Goal: Information Seeking & Learning: Learn about a topic

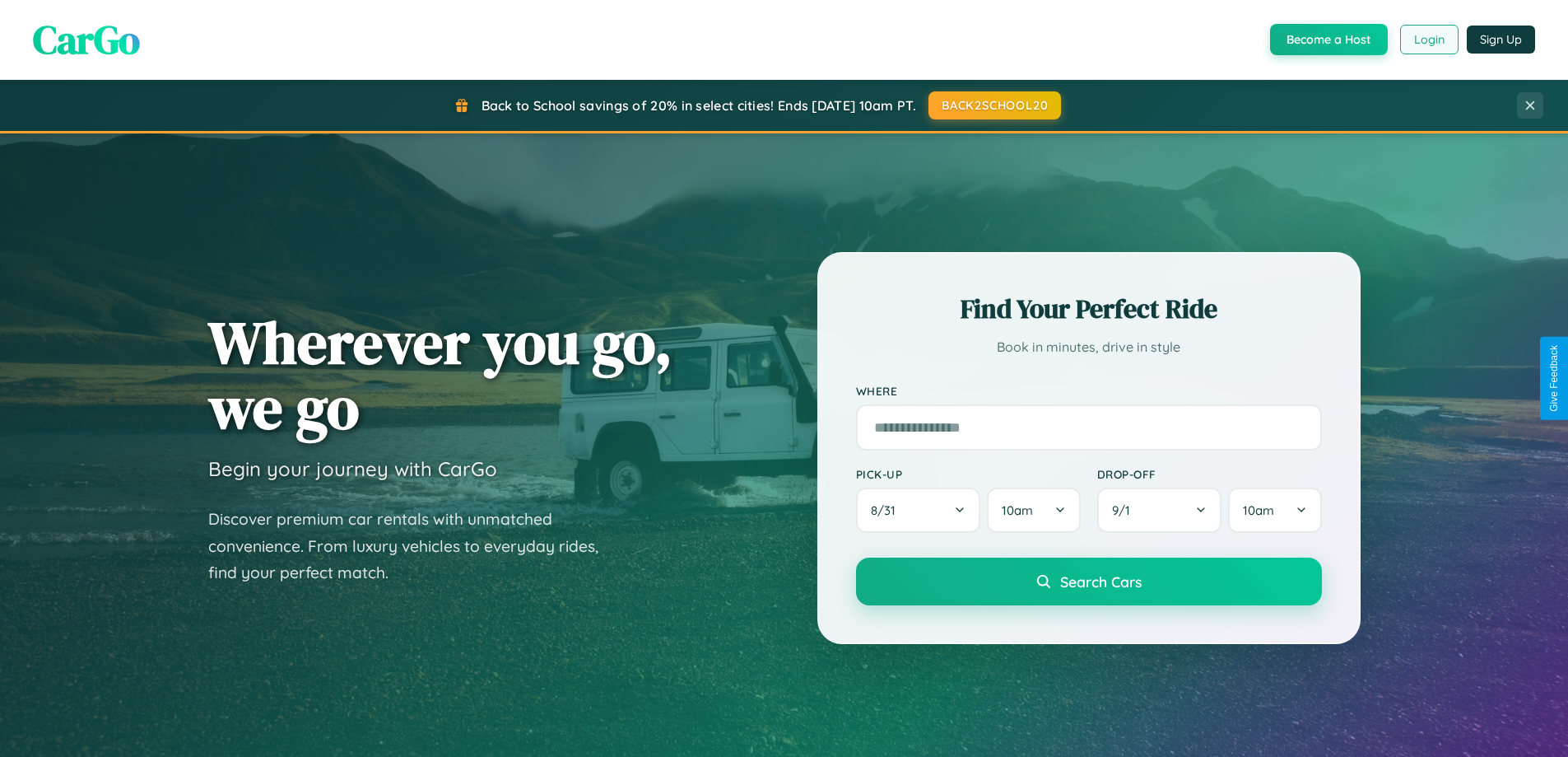
click at [1428, 40] on button "Login" at bounding box center [1428, 40] width 58 height 30
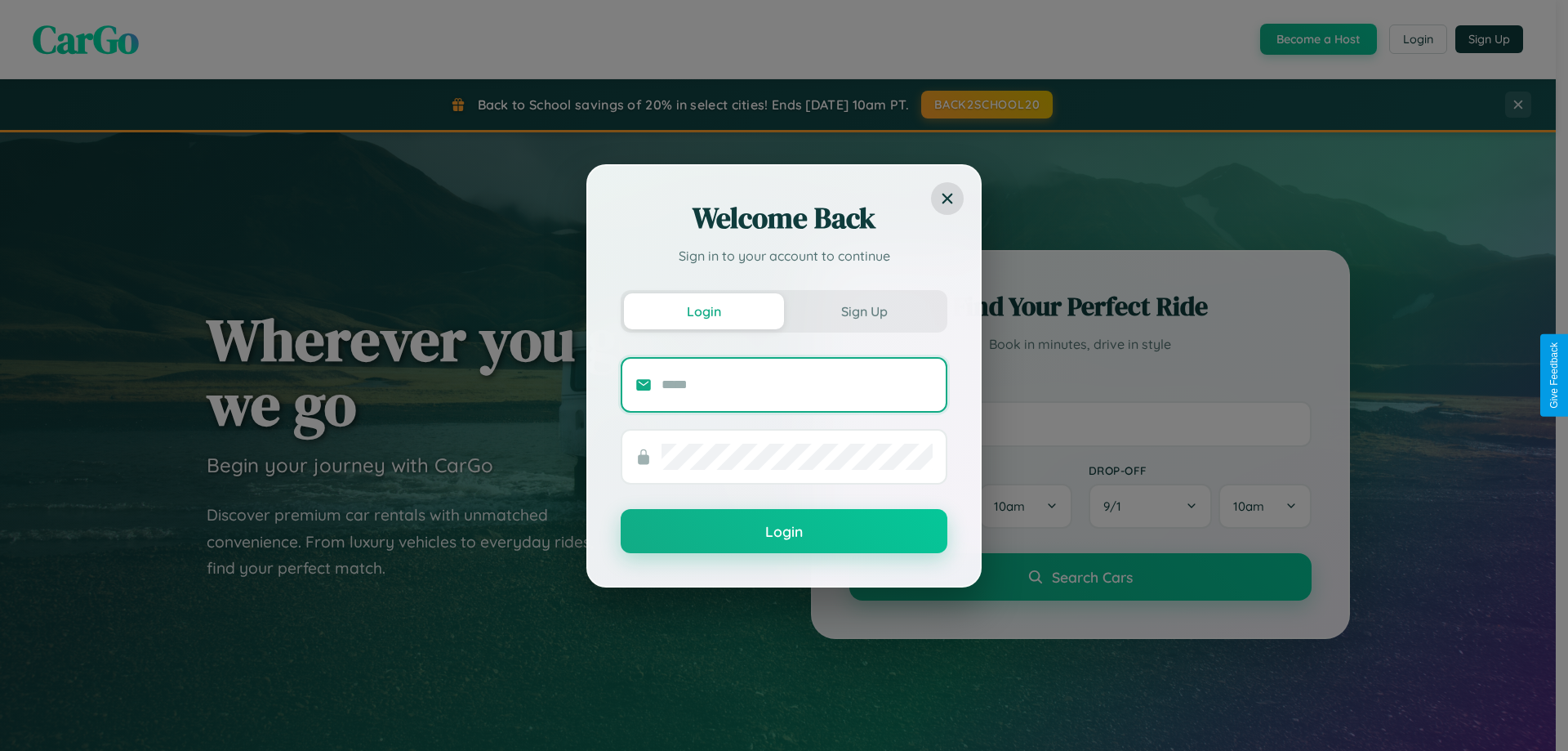
click at [797, 384] on input "text" at bounding box center [797, 385] width 271 height 26
type input "**********"
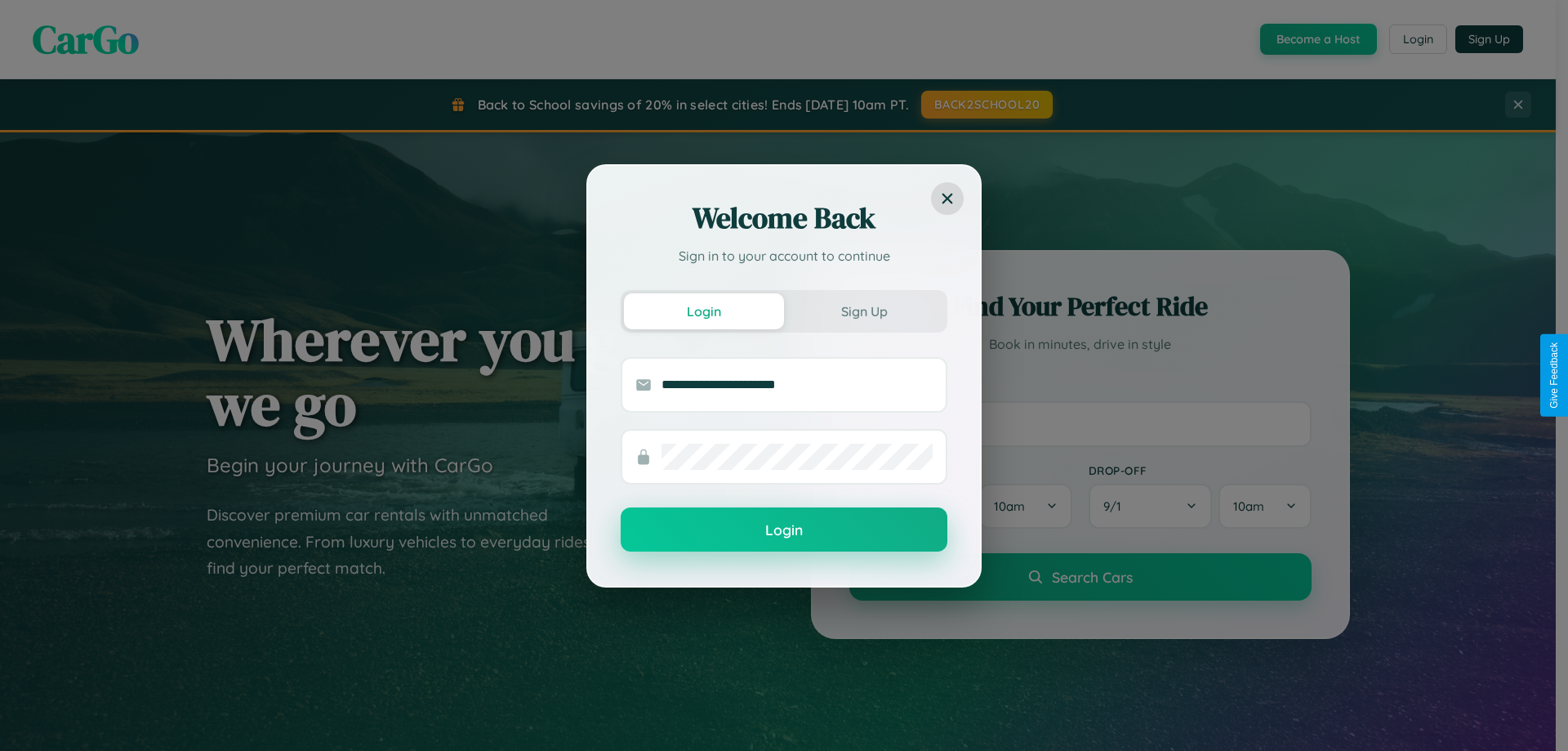
click at [784, 530] on button "Login" at bounding box center [784, 529] width 327 height 44
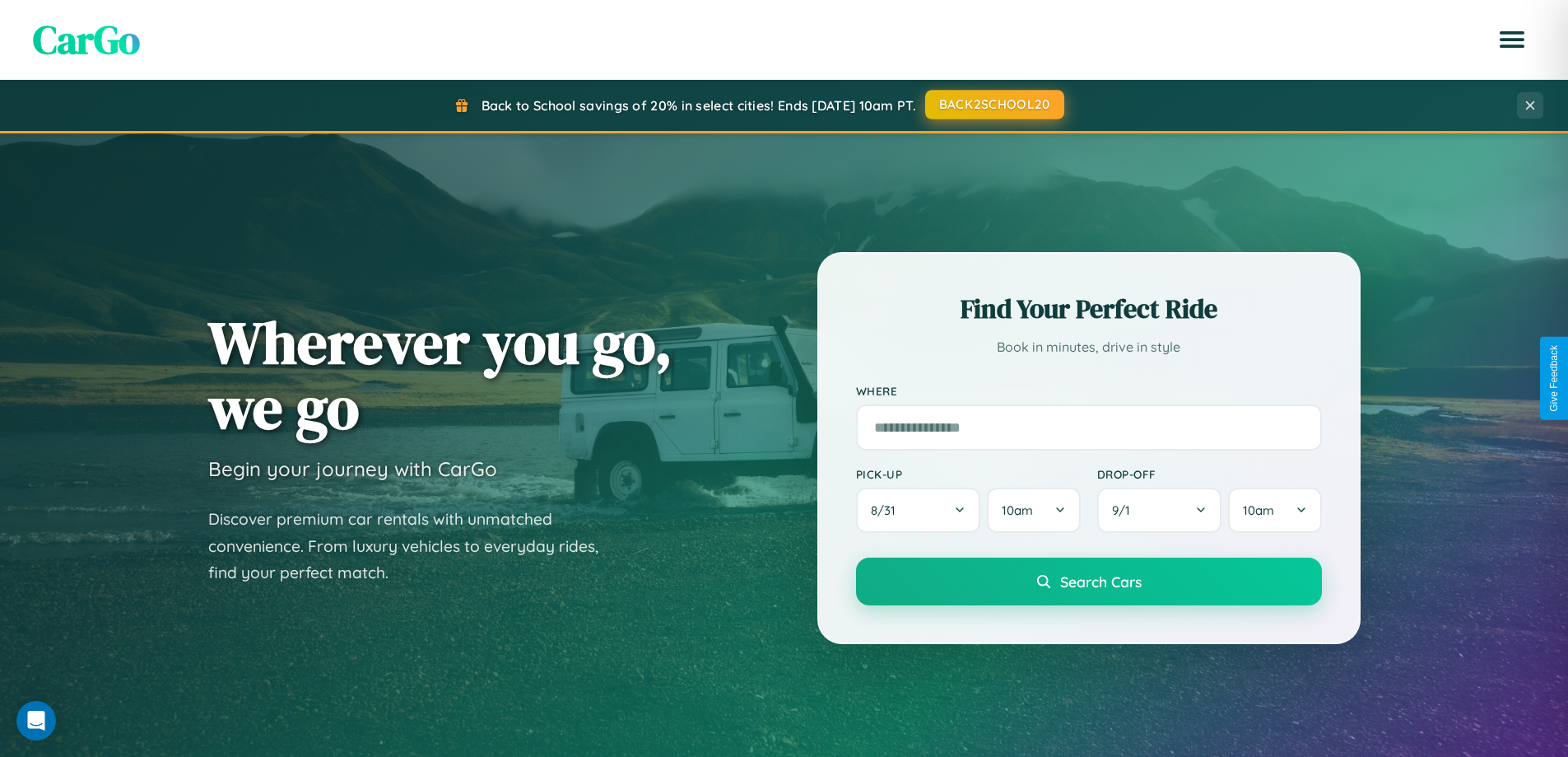
click at [994, 105] on button "BACK2SCHOOL20" at bounding box center [994, 105] width 139 height 30
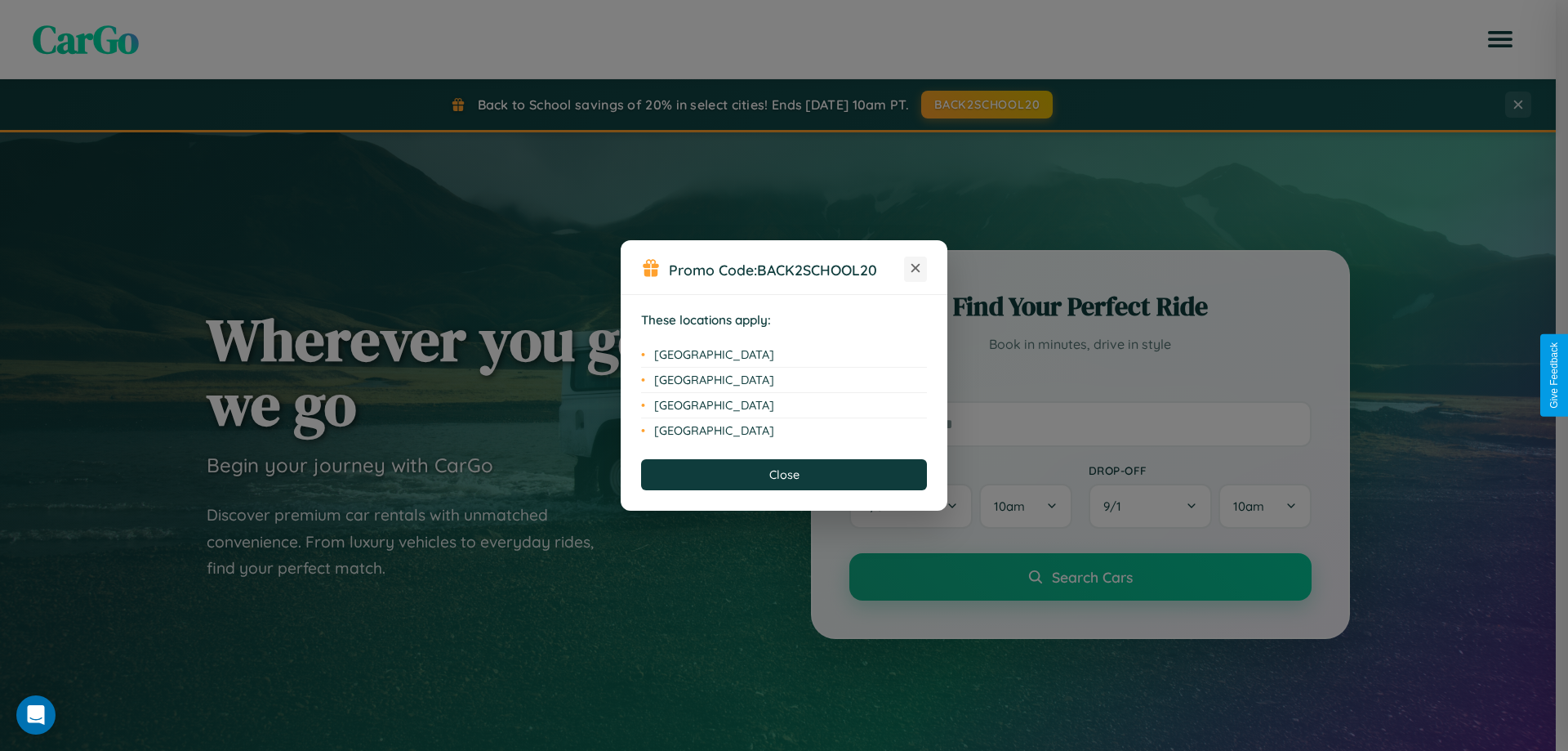
click at [915, 269] on icon at bounding box center [916, 268] width 9 height 9
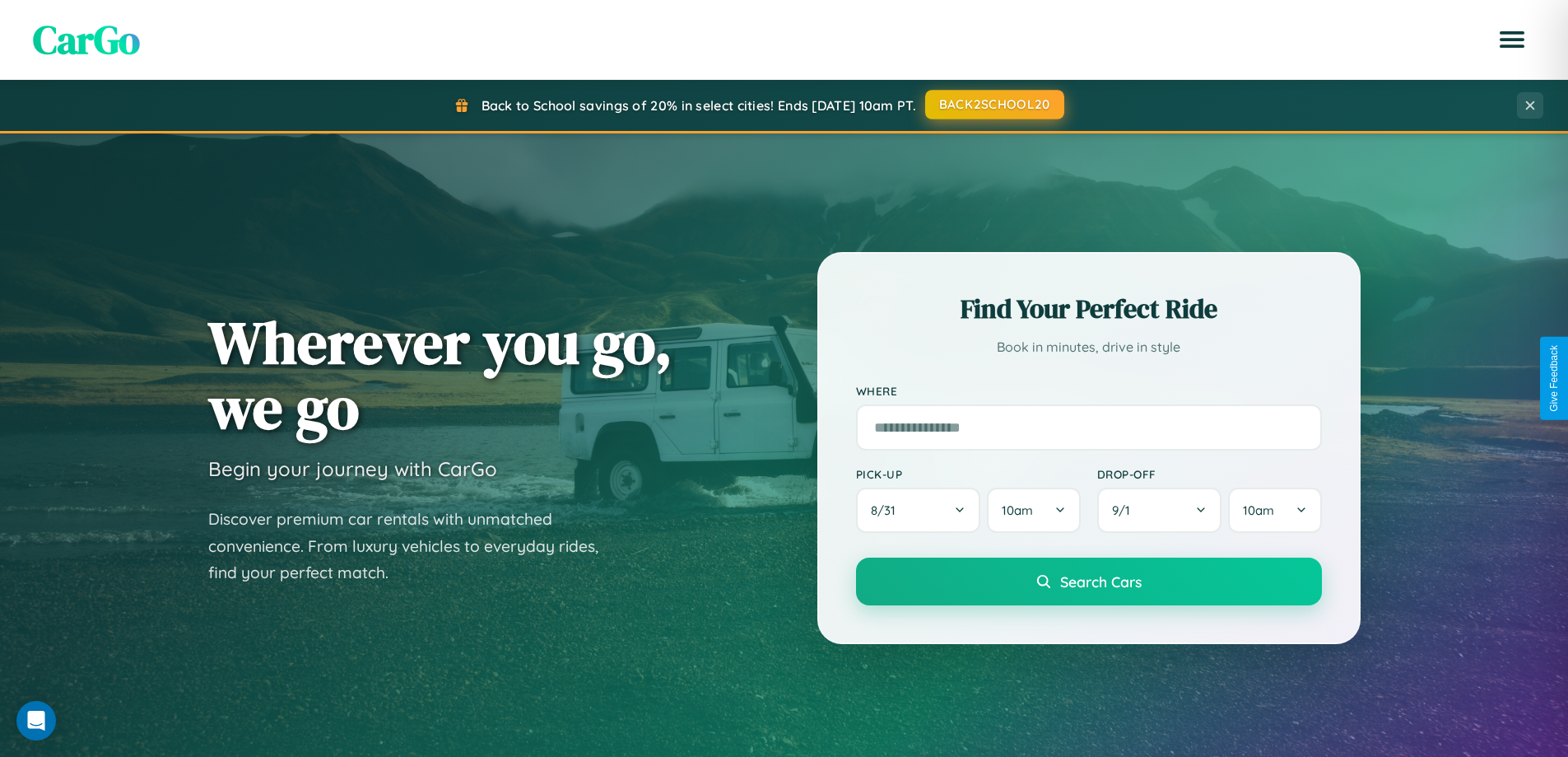
click at [994, 105] on button "BACK2SCHOOL20" at bounding box center [994, 105] width 139 height 30
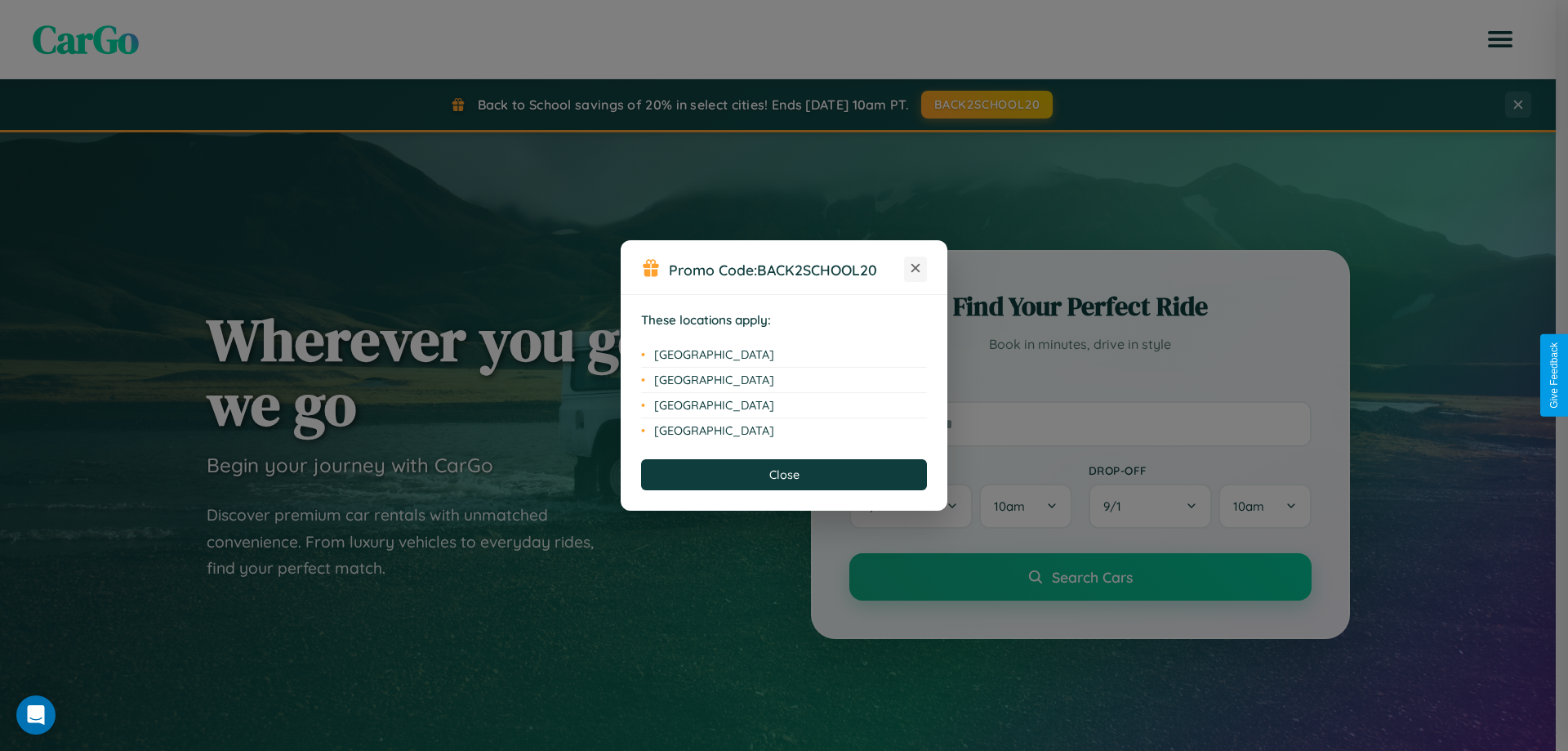
click at [915, 269] on icon at bounding box center [916, 268] width 9 height 9
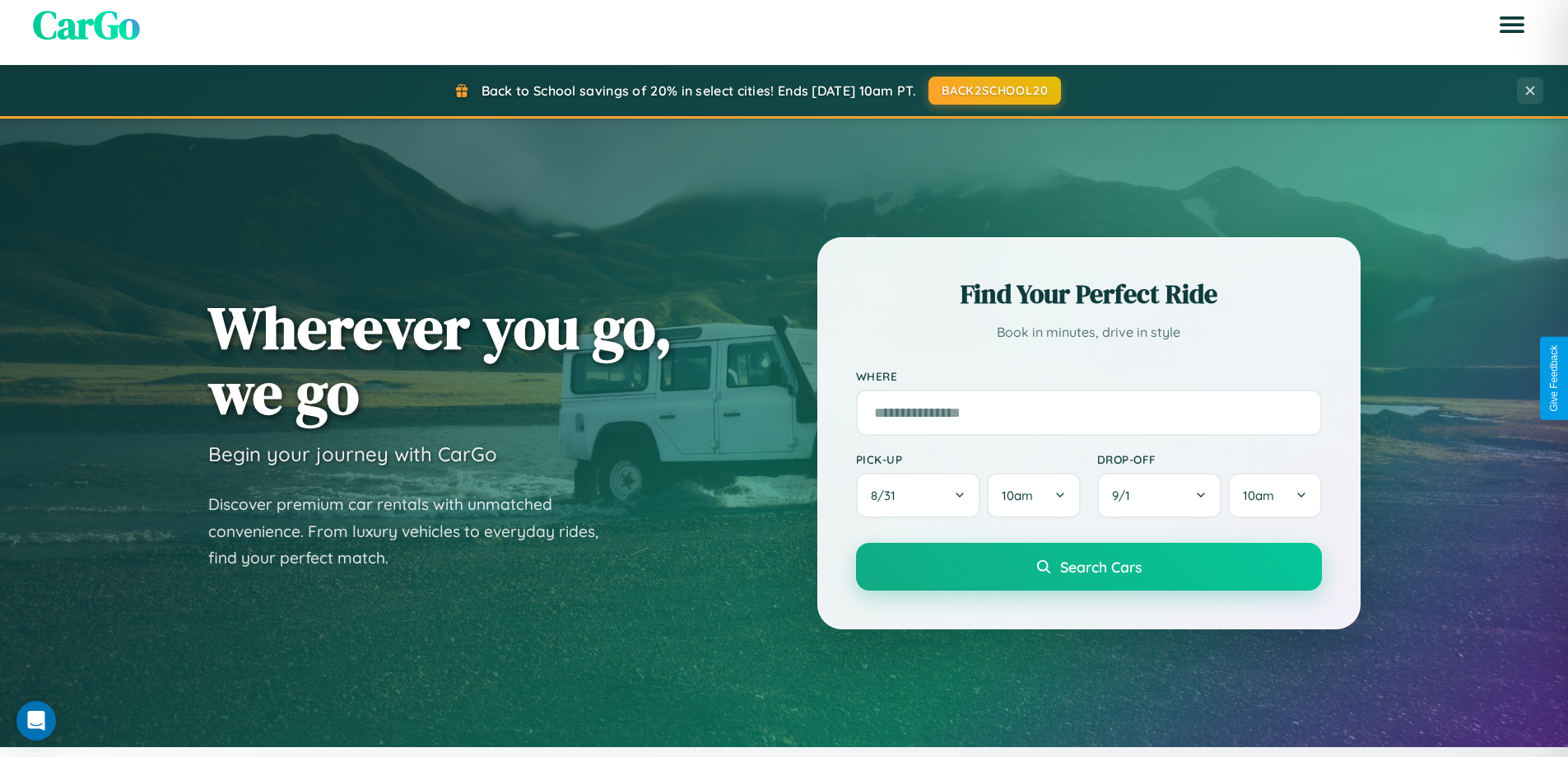
scroll to position [1133, 0]
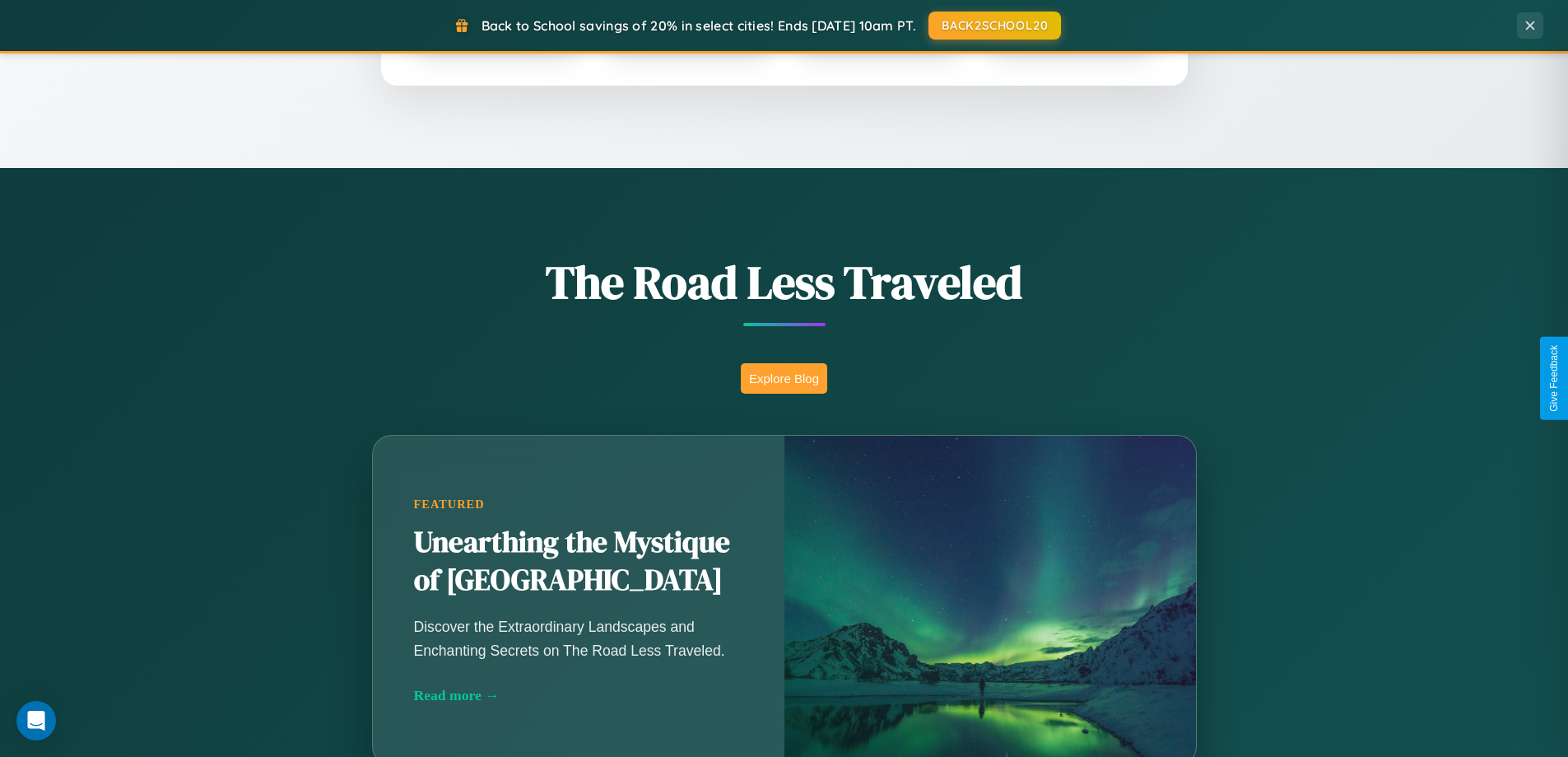
click at [784, 378] on button "Explore Blog" at bounding box center [784, 378] width 86 height 31
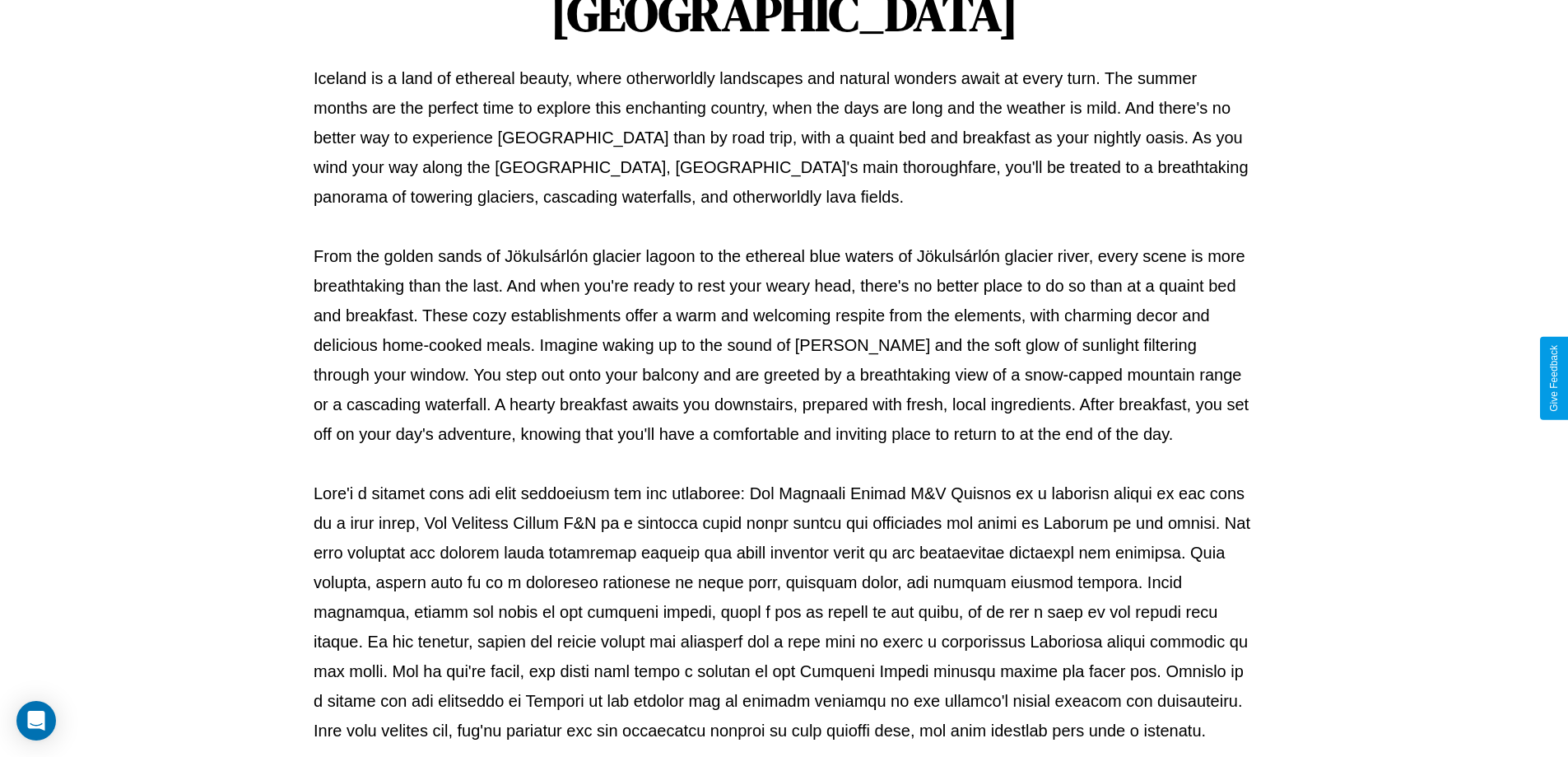
scroll to position [533, 0]
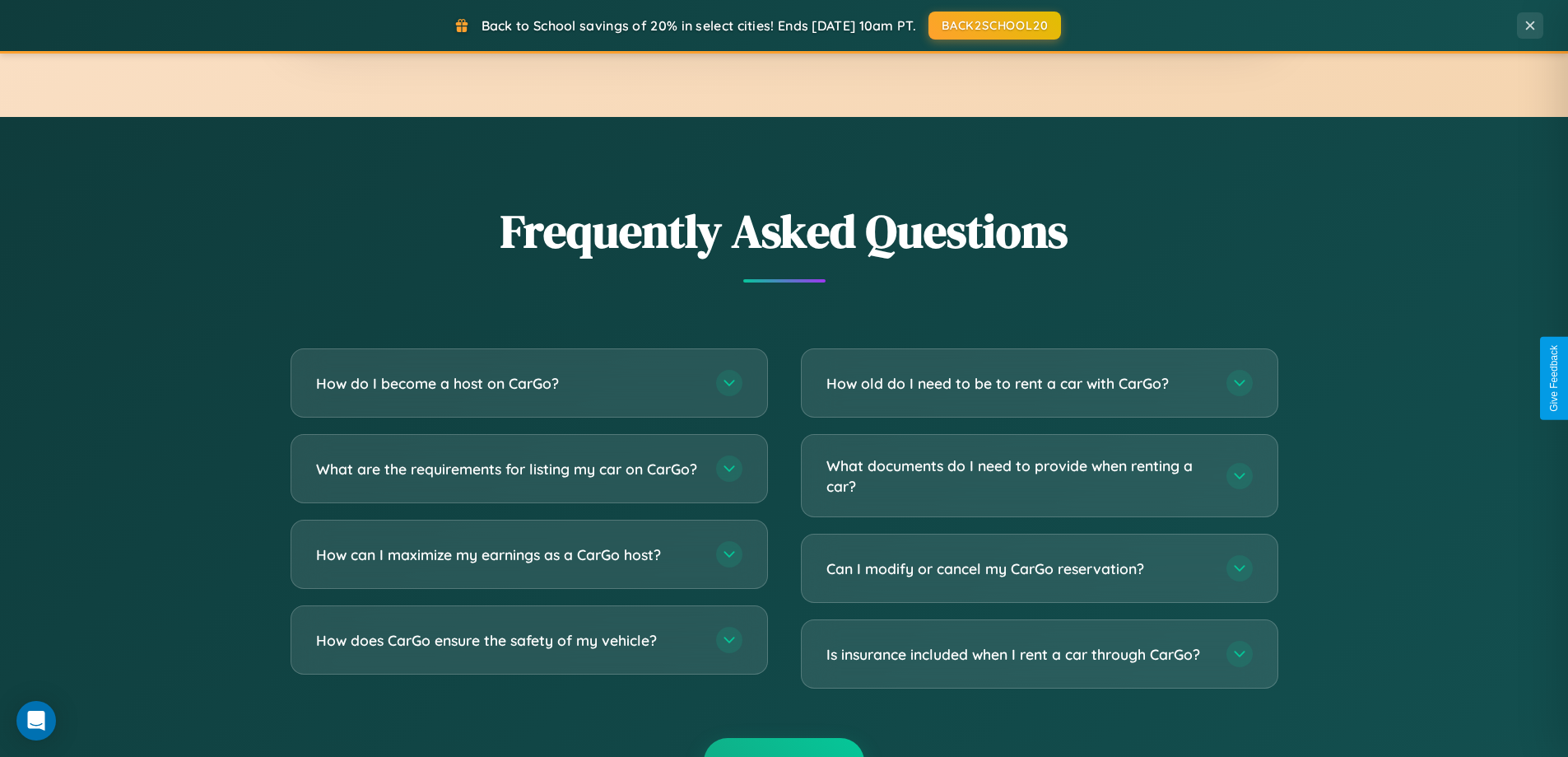
scroll to position [3168, 0]
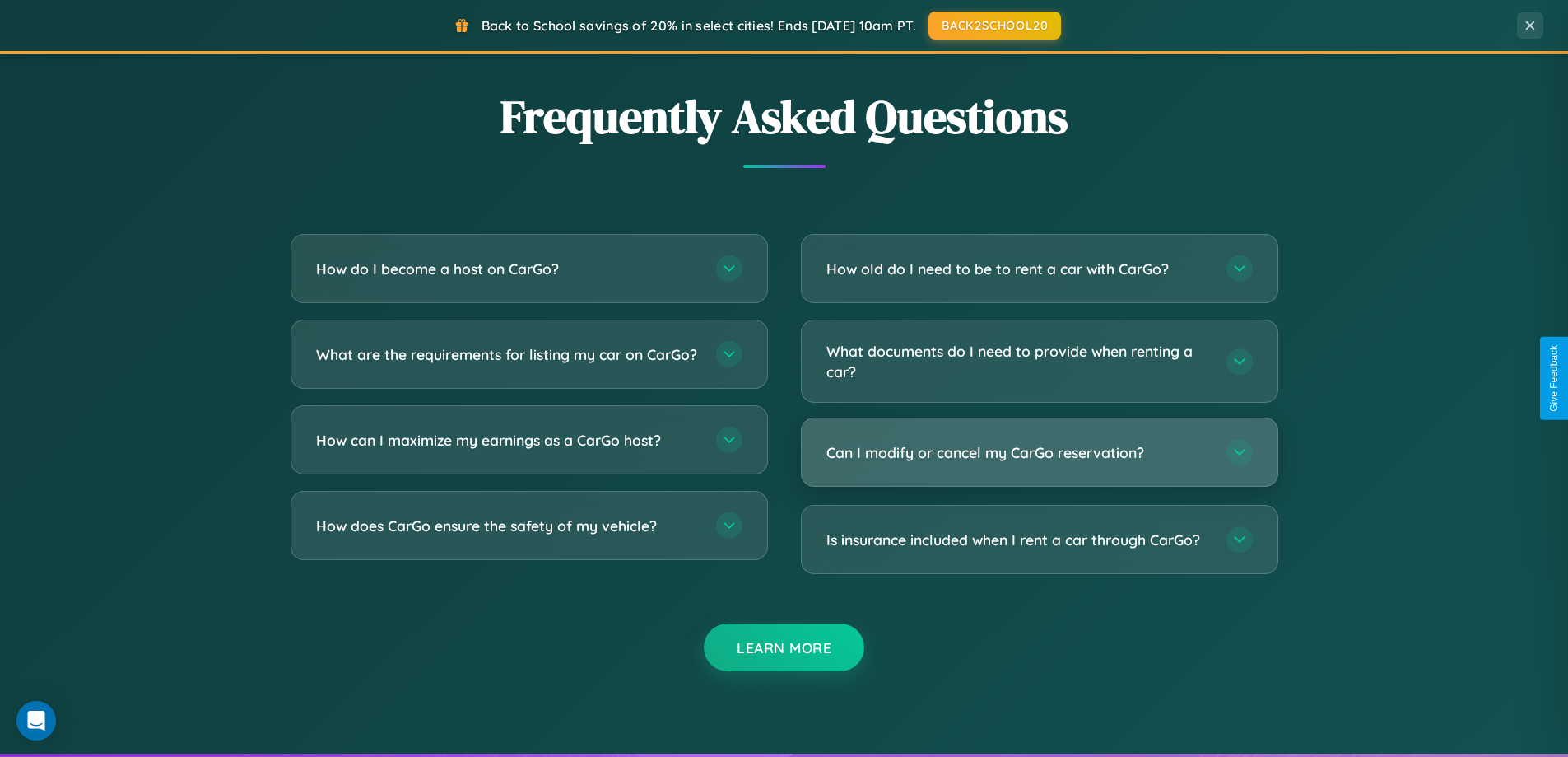
click at [1039, 452] on h3 "Can I modify or cancel my CarGo reservation?" at bounding box center [1018, 453] width 384 height 20
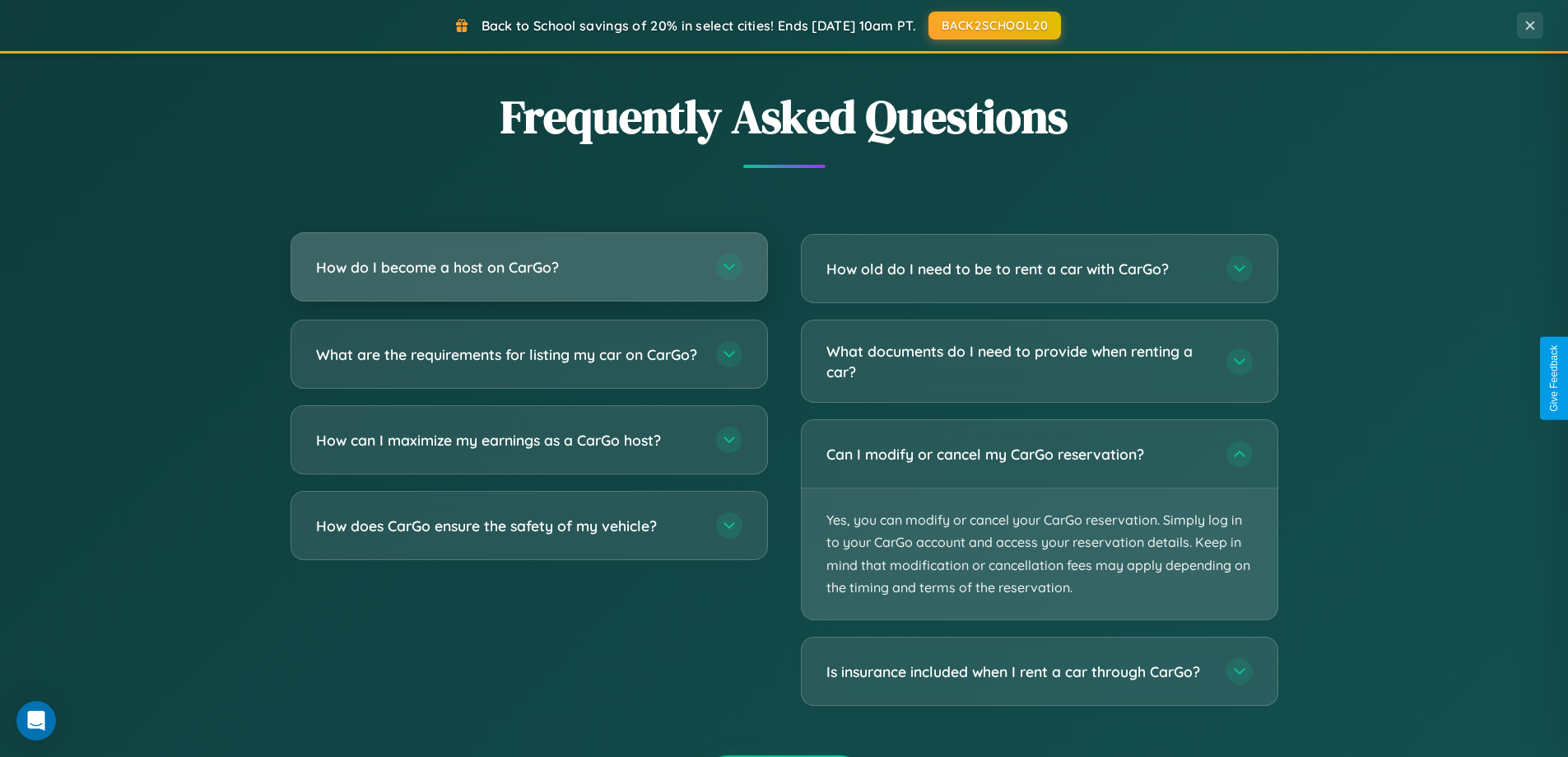
click at [528, 267] on h3 "How do I become a host on CarGo?" at bounding box center [508, 267] width 384 height 20
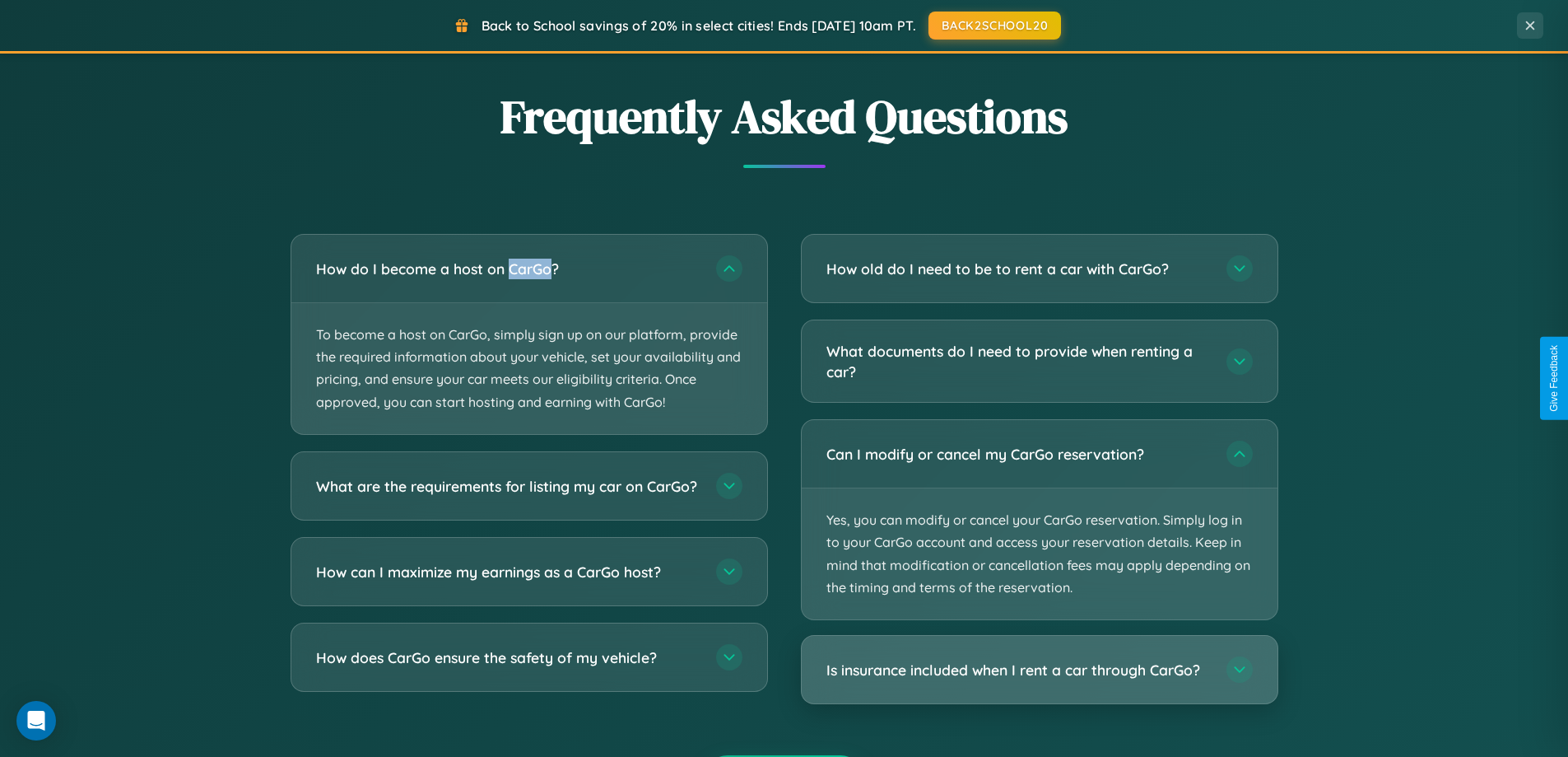
click at [1039, 670] on h3 "Is insurance included when I rent a car through CarGo?" at bounding box center [1018, 670] width 384 height 20
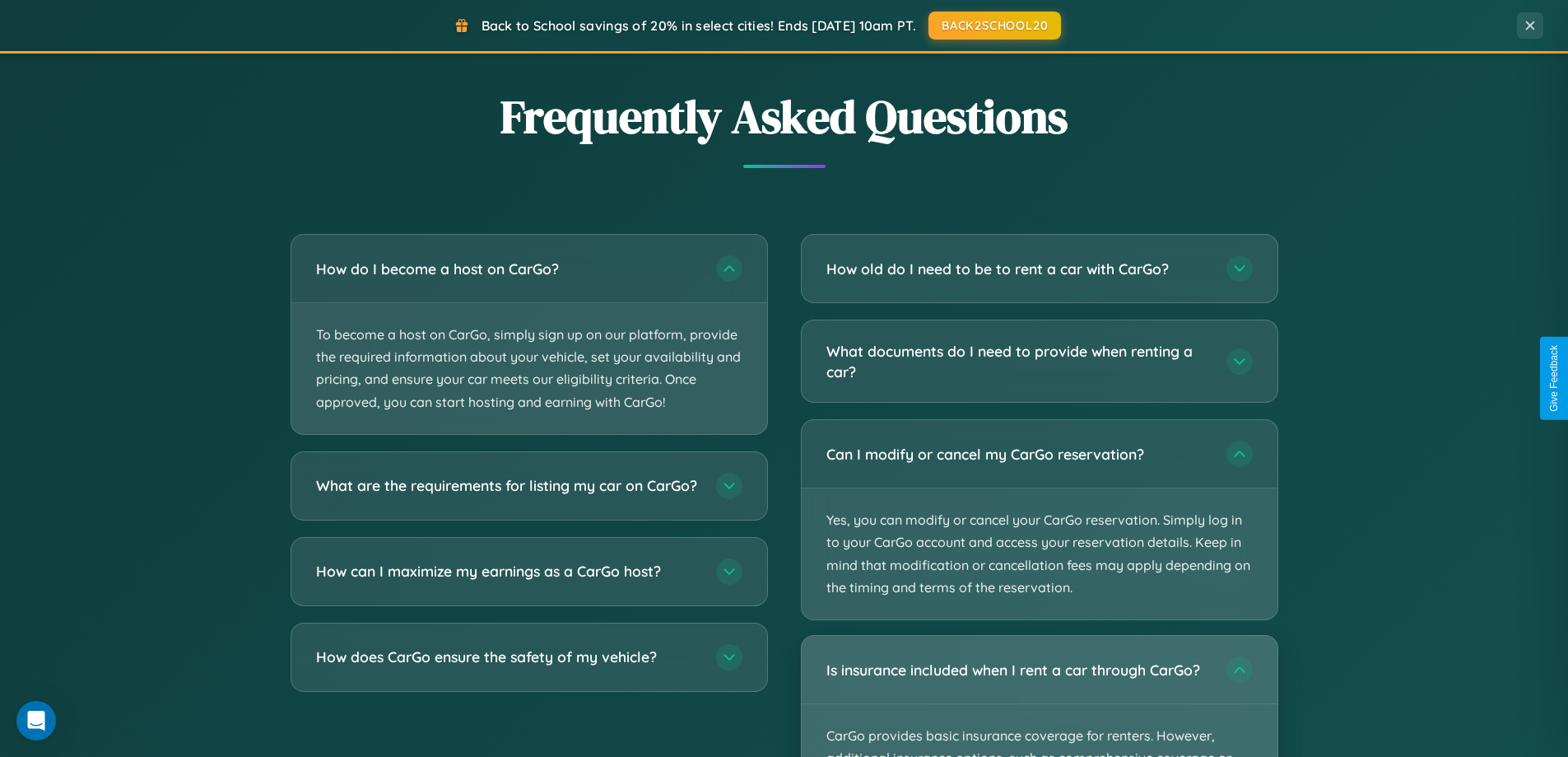
click at [1039, 696] on div "Is insurance included when I rent a car through CarGo?" at bounding box center [1040, 669] width 475 height 68
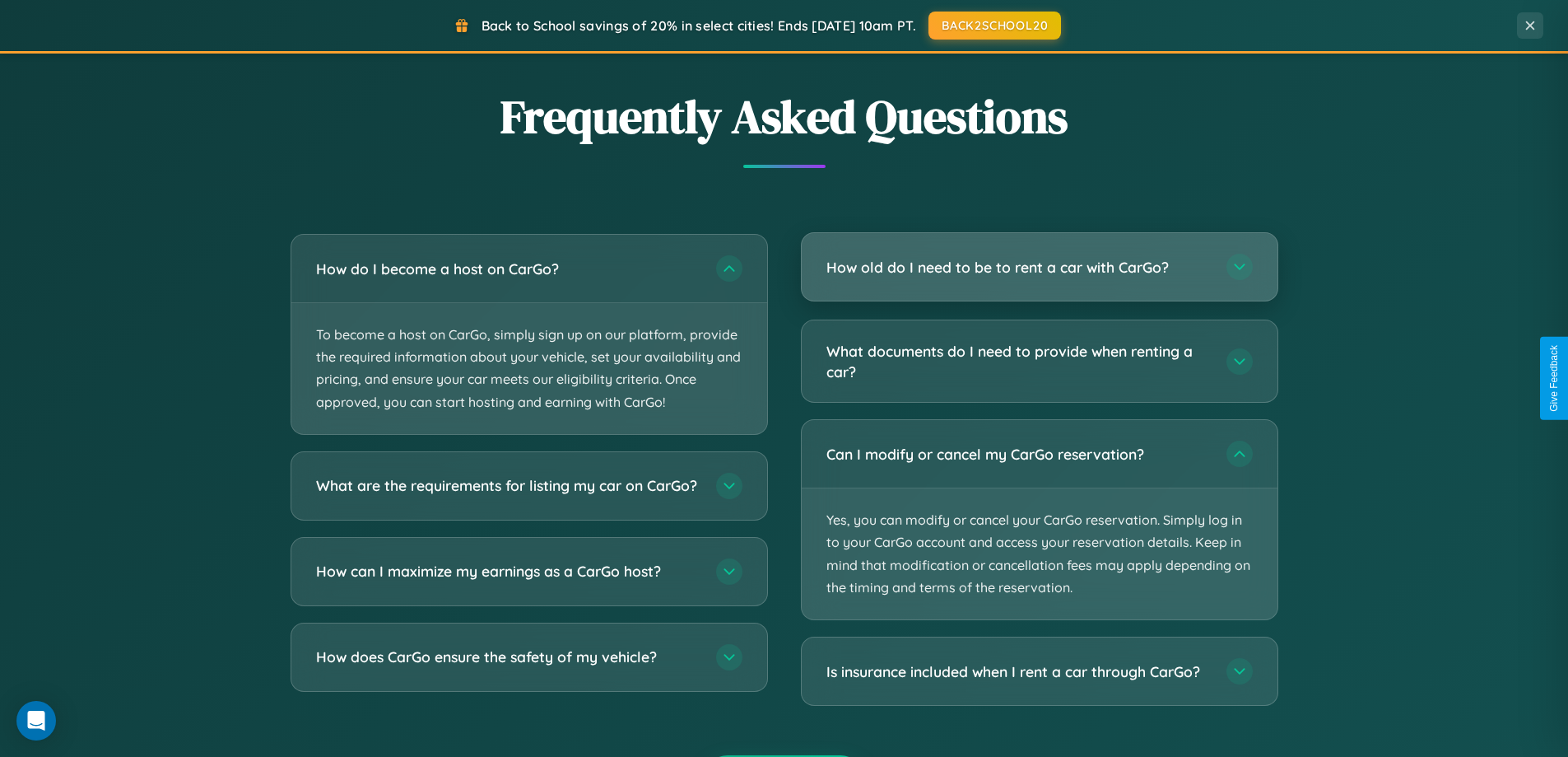
click at [1039, 267] on h3 "How old do I need to be to rent a car with CarGo?" at bounding box center [1018, 267] width 384 height 20
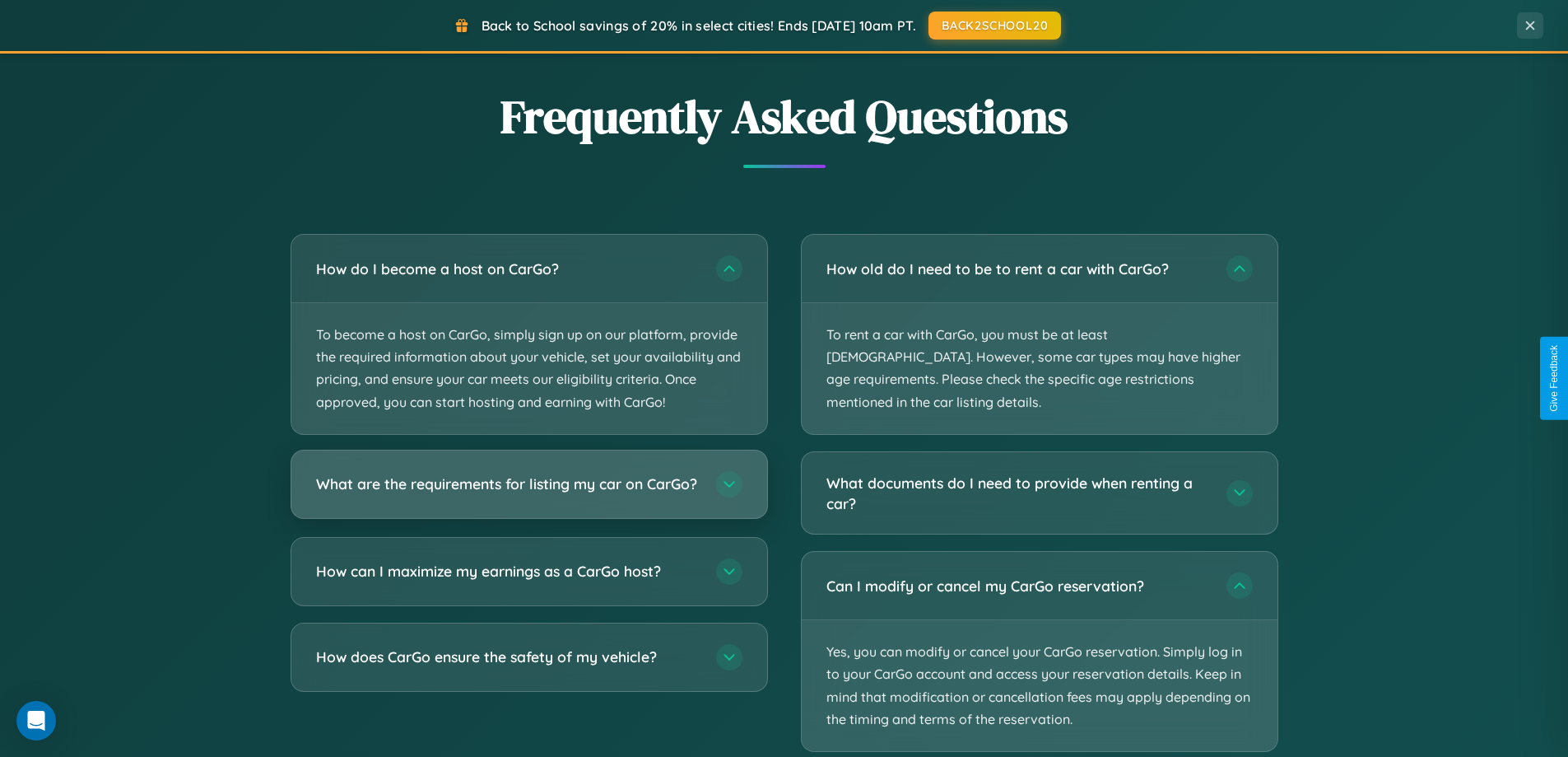
click at [528, 490] on h3 "What are the requirements for listing my car on CarGo?" at bounding box center [508, 484] width 384 height 20
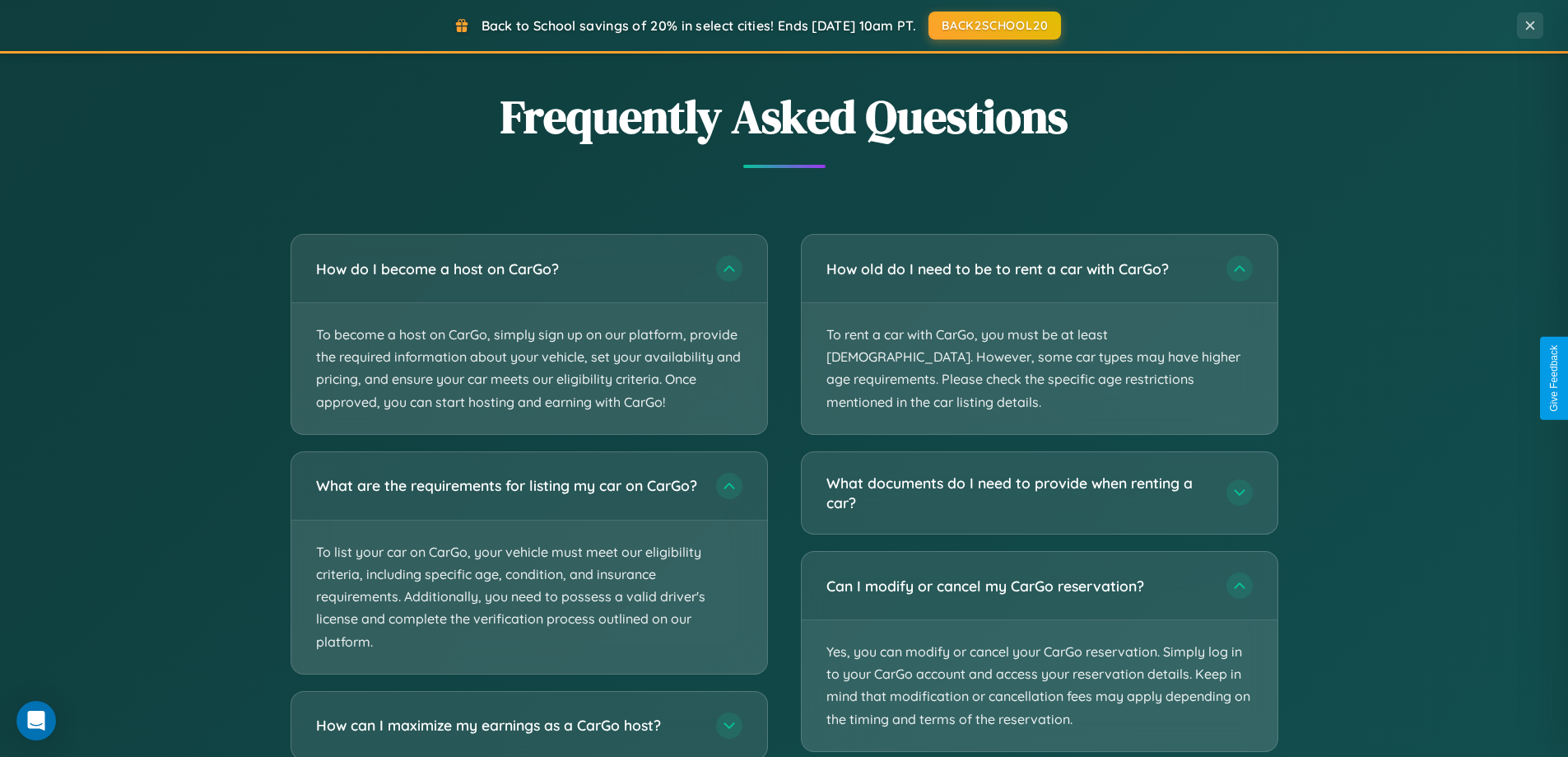
scroll to position [3271, 0]
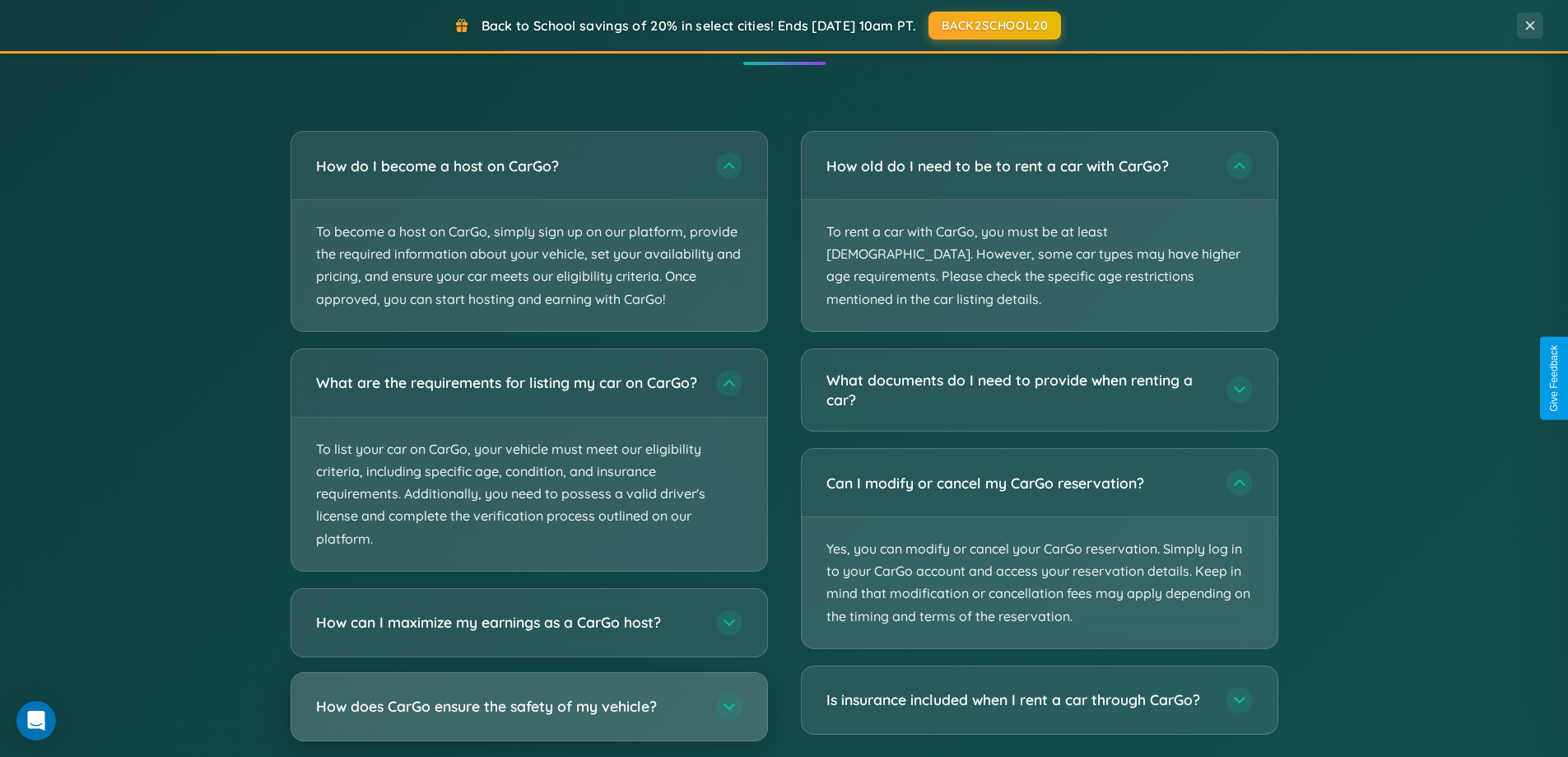
click at [528, 716] on h3 "How does CarGo ensure the safety of my vehicle?" at bounding box center [508, 706] width 384 height 20
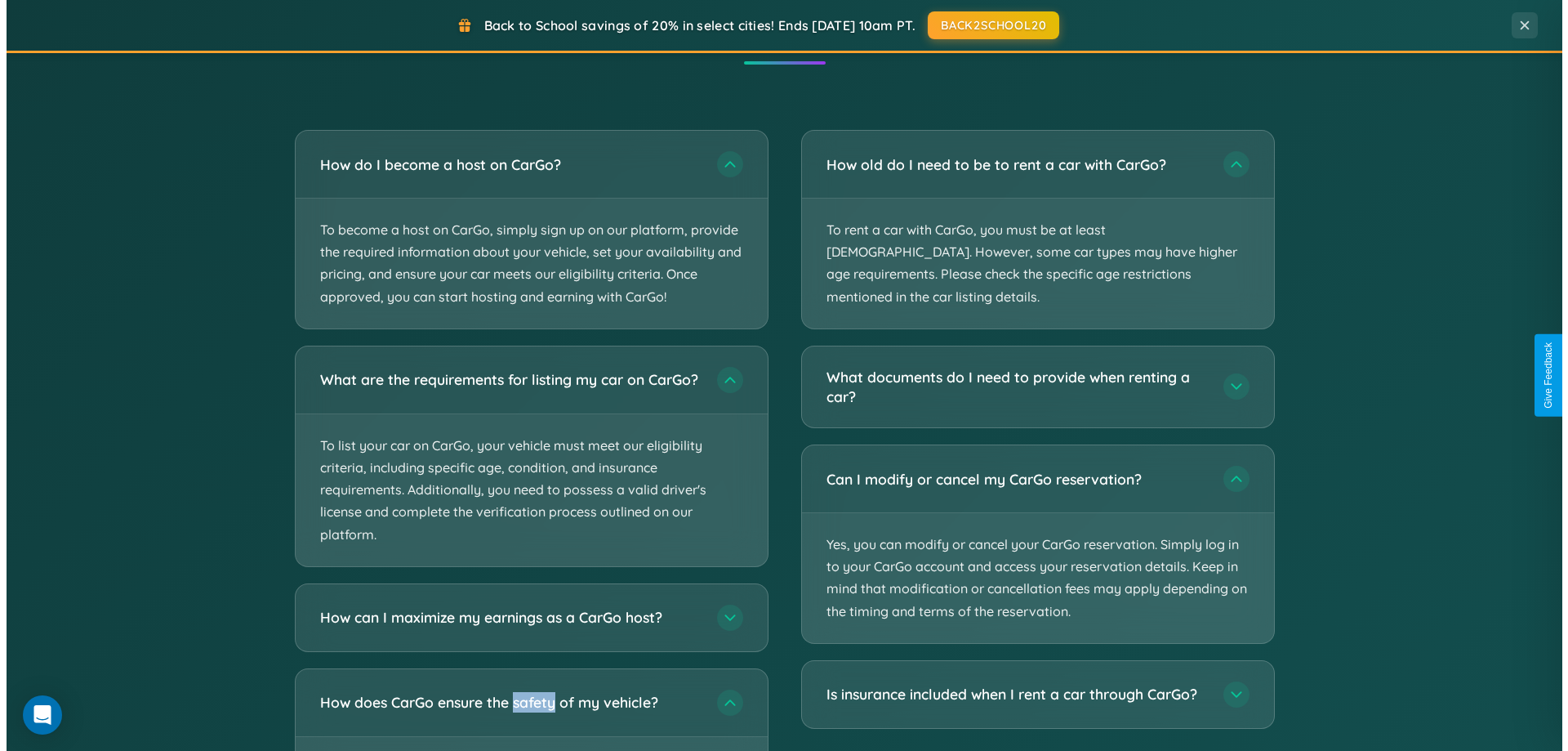
scroll to position [0, 0]
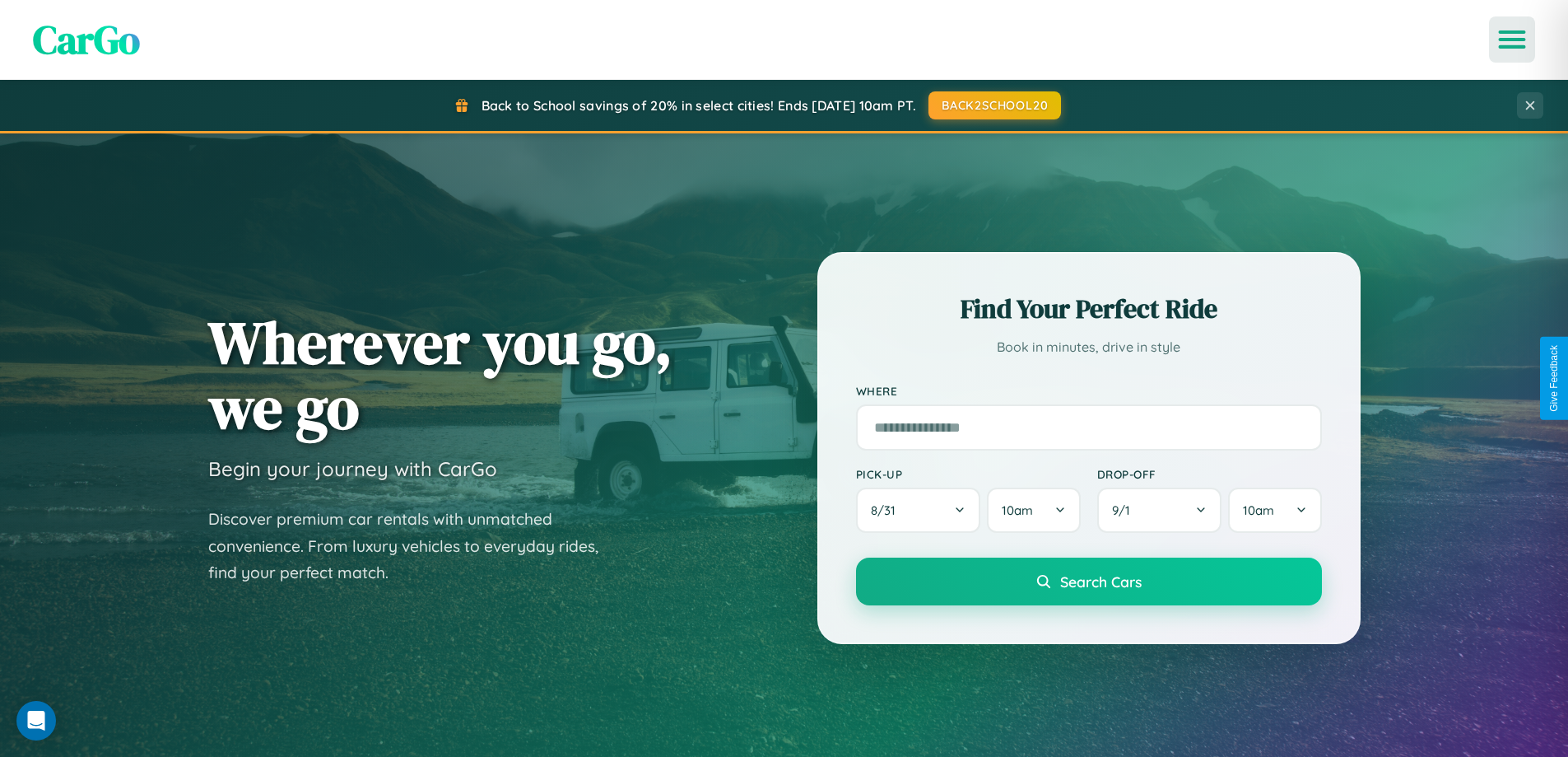
click at [1512, 40] on icon "Open menu" at bounding box center [1512, 40] width 24 height 15
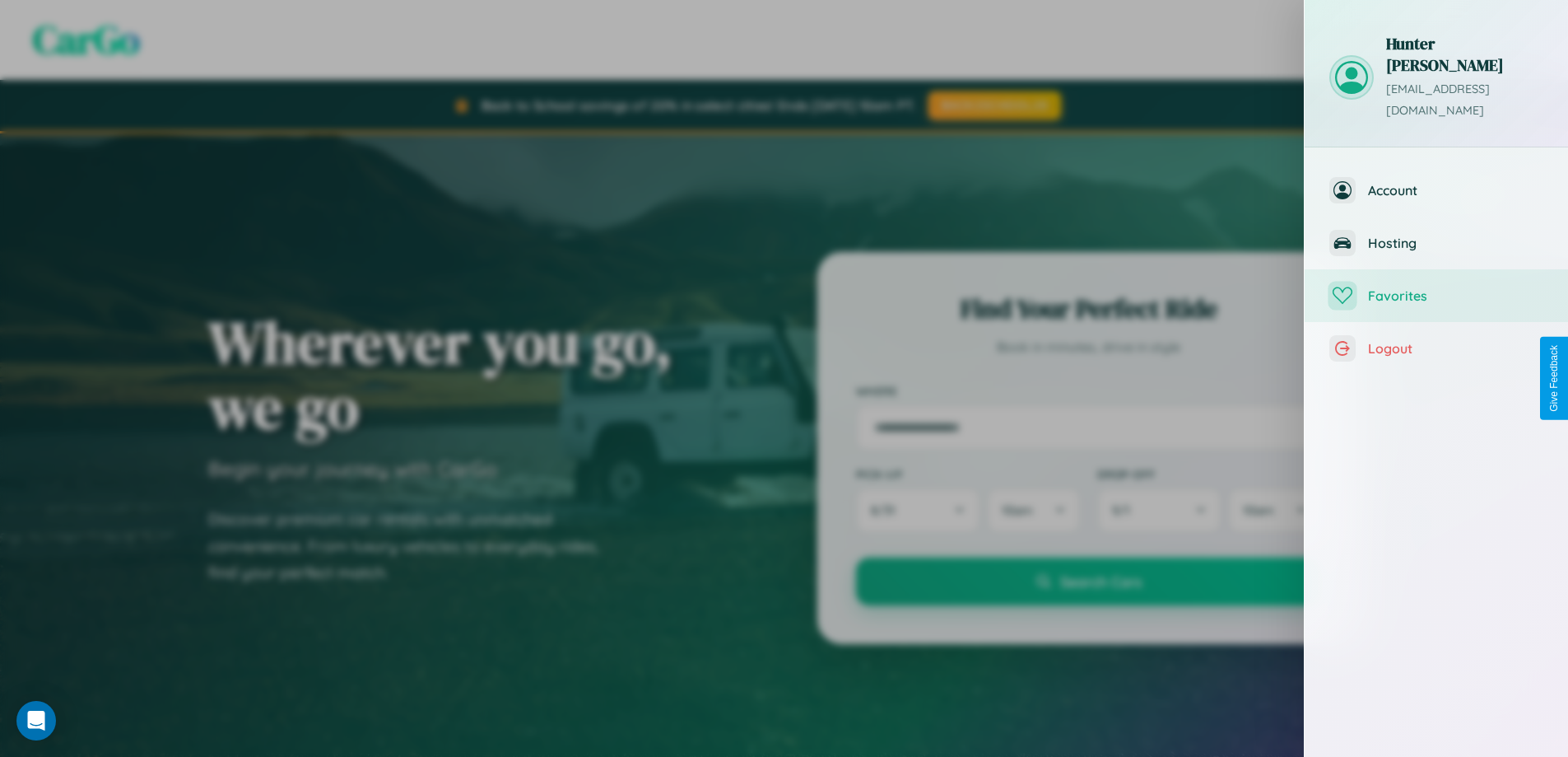
click at [1436, 287] on span "Favorites" at bounding box center [1455, 295] width 175 height 17
